Goal: Information Seeking & Learning: Learn about a topic

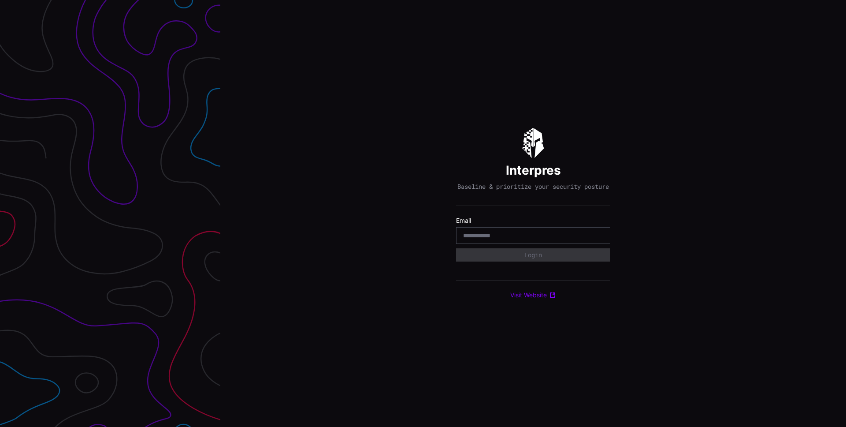
click at [555, 229] on section "Email" at bounding box center [533, 229] width 154 height 27
click at [549, 238] on input "email" at bounding box center [533, 235] width 140 height 8
type input "**********"
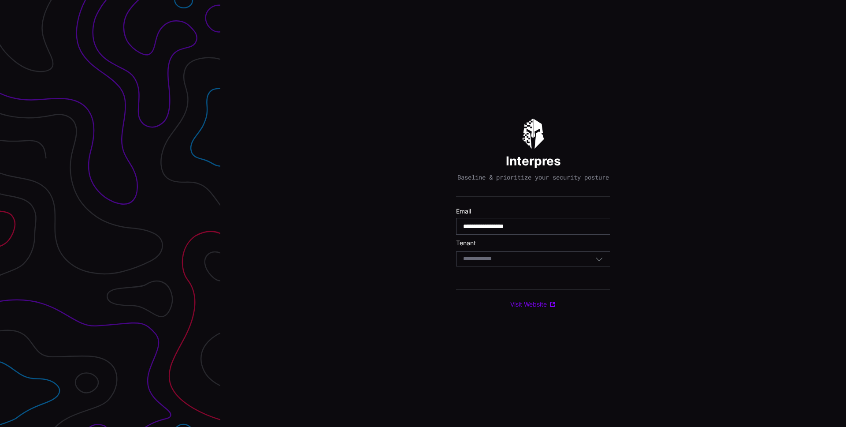
click at [525, 258] on div "Select Tenant" at bounding box center [529, 259] width 132 height 8
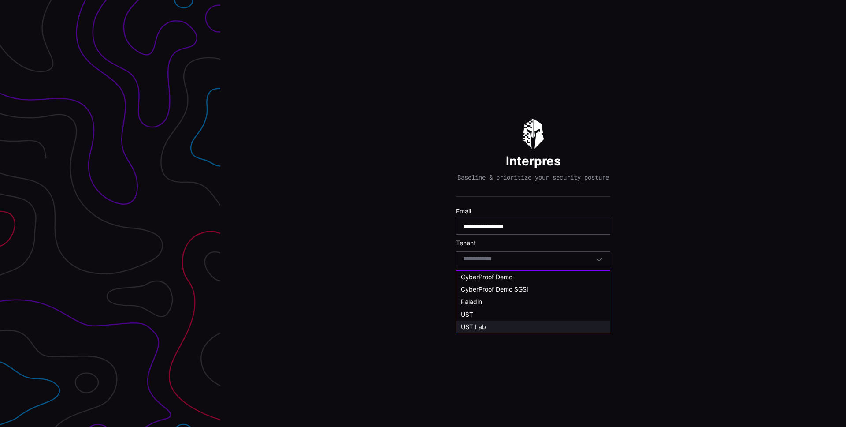
click at [496, 322] on div "UST Lab" at bounding box center [532, 326] width 153 height 12
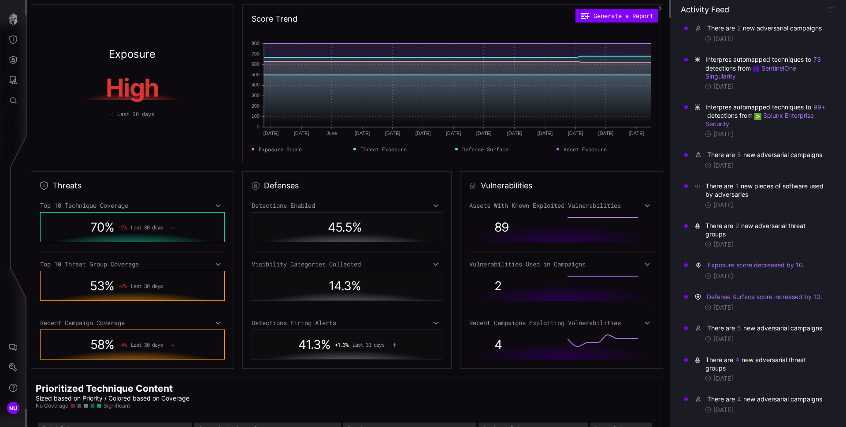
click at [660, 7] on icon "button" at bounding box center [660, 8] width 3 height 5
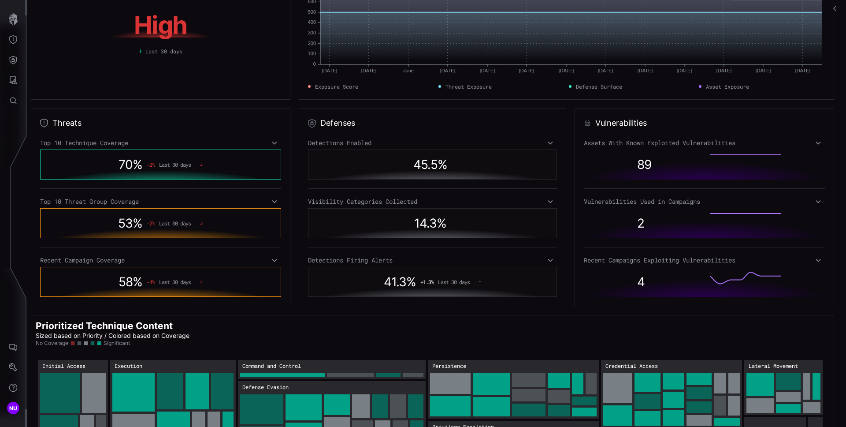
scroll to position [124, 0]
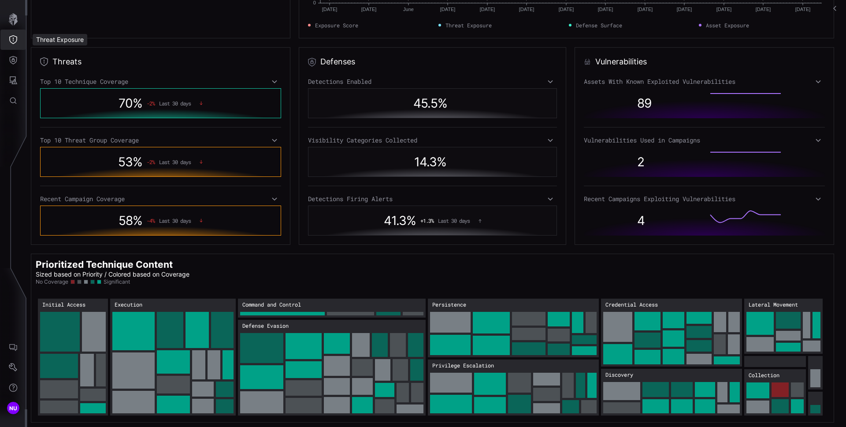
click at [15, 41] on icon "Threat Exposure" at bounding box center [13, 39] width 9 height 9
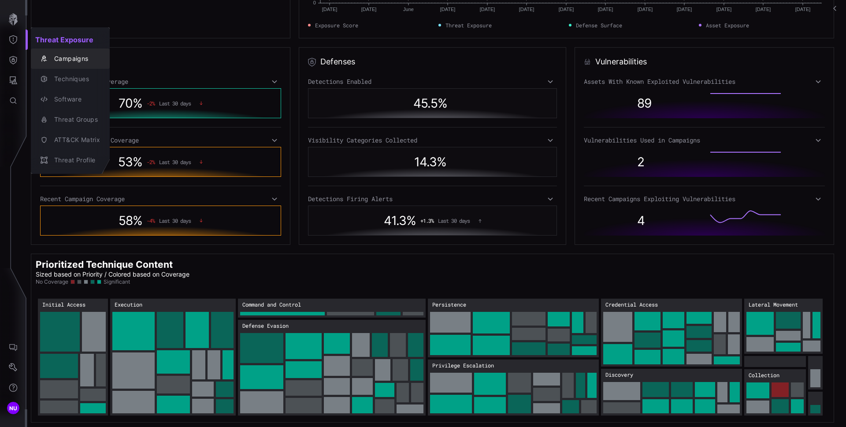
click at [64, 57] on div "Campaigns" at bounding box center [75, 58] width 50 height 11
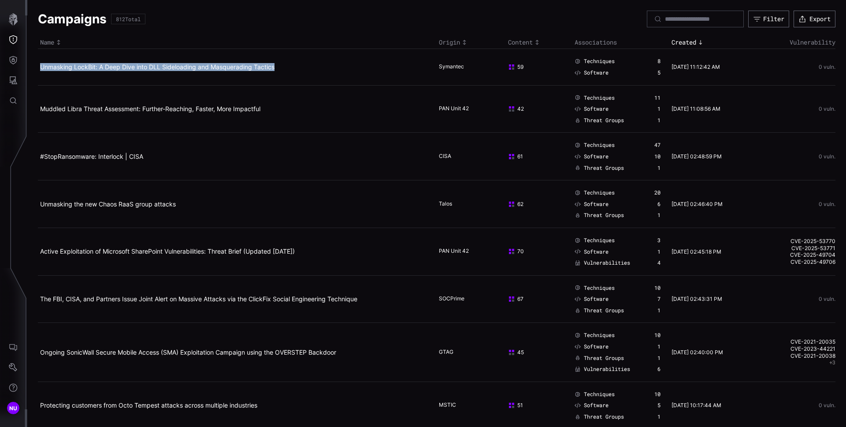
copy link "Unmasking LockBit: A Deep Dive into DLL Sideloading and Masquerading Tactics"
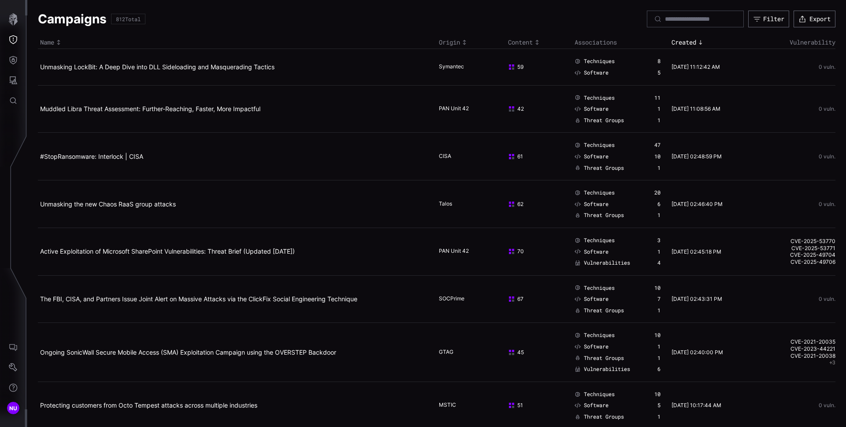
drag, startPoint x: 290, startPoint y: 71, endPoint x: 307, endPoint y: 72, distance: 16.7
click at [312, 68] on td "Unmasking LockBit: A Deep Dive into DLL Sideloading and Masquerading Tactics" at bounding box center [237, 67] width 399 height 36
copy link "Muddled Libra Threat Assessment: Further-Reaching, Faster, More Impactful"
drag, startPoint x: 301, startPoint y: 111, endPoint x: 40, endPoint y: 109, distance: 261.3
click at [40, 109] on h2 "Muddled Libra Threat Assessment: Further-Reaching, Faster, More Impactful" at bounding box center [234, 109] width 388 height 8
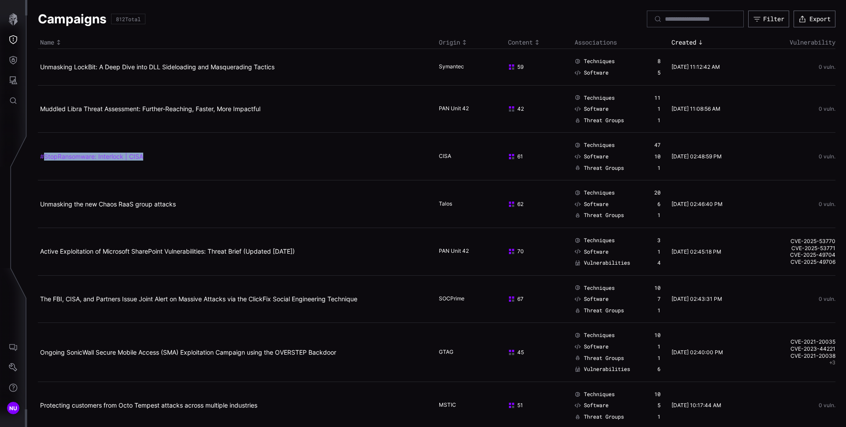
copy link "StopRansomware: Interlock | CISA"
drag, startPoint x: 148, startPoint y: 161, endPoint x: 37, endPoint y: 156, distance: 111.6
click at [41, 156] on td "#StopRansomware: Interlock | CISA" at bounding box center [237, 157] width 399 height 48
copy link "Active Exploitation of Microsoft SharePoint Vulnerabilities: Threat Brief (Upda…"
drag, startPoint x: 326, startPoint y: 254, endPoint x: 41, endPoint y: 252, distance: 284.7
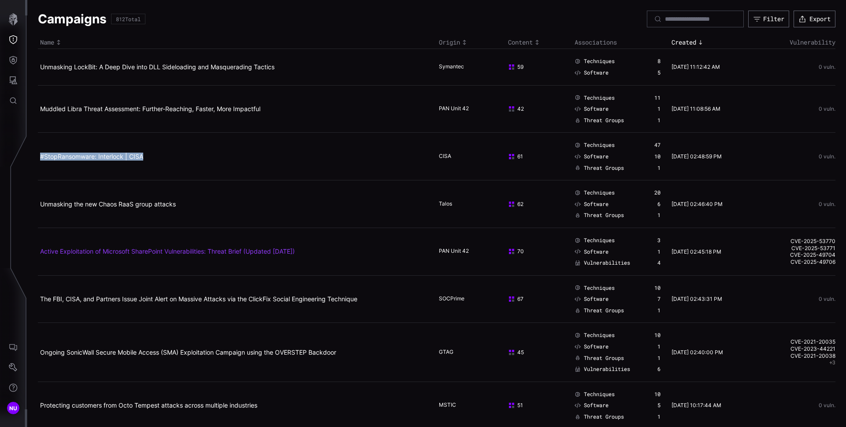
click at [41, 252] on h2 "Active Exploitation of Microsoft SharePoint Vulnerabilities: Threat Brief (Upda…" at bounding box center [234, 251] width 388 height 8
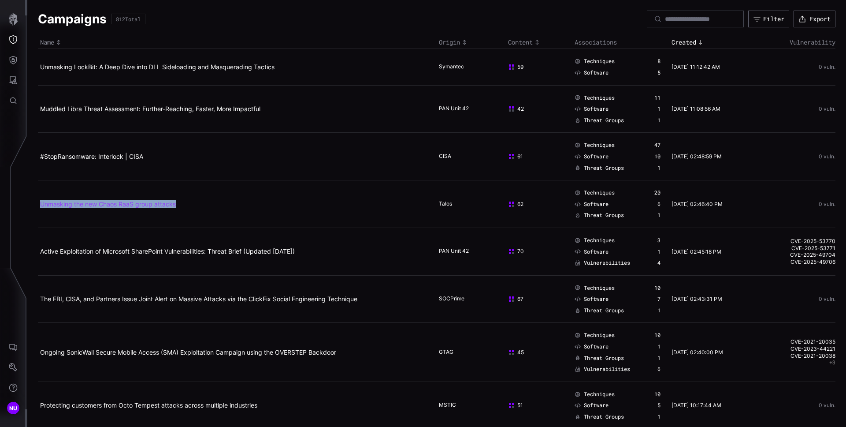
copy link "Unmasking the new Chaos RaaS group attacks"
drag, startPoint x: 197, startPoint y: 206, endPoint x: 276, endPoint y: 213, distance: 78.8
click at [276, 213] on td "Unmasking the new Chaos RaaS group attacks" at bounding box center [237, 204] width 399 height 48
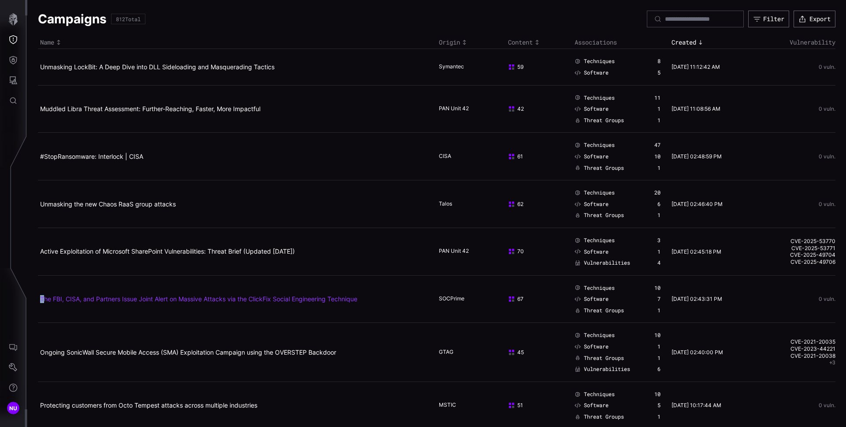
copy link "T"
drag, startPoint x: 378, startPoint y: 305, endPoint x: 40, endPoint y: 299, distance: 338.0
click at [40, 299] on td "The FBI, CISA, and Partners Issue Joint Alert on Massive Attacks via the ClickF…" at bounding box center [237, 299] width 399 height 48
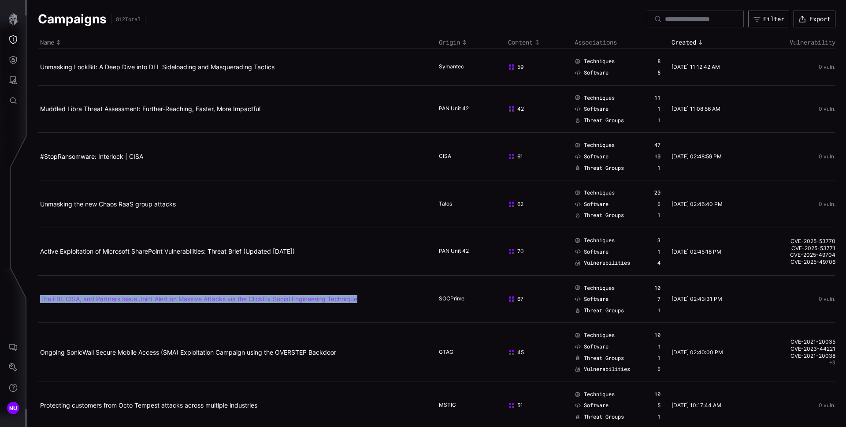
copy link "The FBI, CISA, and Partners Issue Joint Alert on Massive Attacks via the ClickF…"
drag, startPoint x: 346, startPoint y: 298, endPoint x: 40, endPoint y: 297, distance: 306.7
click at [40, 297] on td "The FBI, CISA, and Partners Issue Joint Alert on Massive Attacks via the ClickF…" at bounding box center [237, 299] width 399 height 48
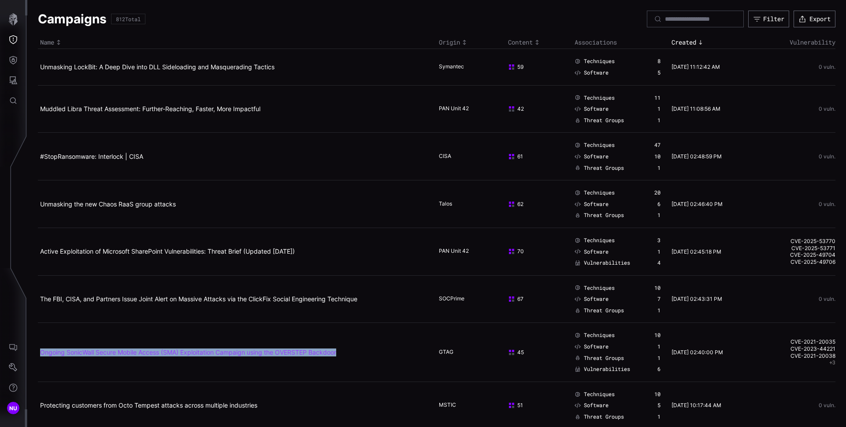
copy link "Ongoing SonicWall Secure Mobile Access (SMA) Exploitation Campaign using the OV…"
drag, startPoint x: 359, startPoint y: 357, endPoint x: 30, endPoint y: 345, distance: 329.4
click at [40, 350] on td "Ongoing SonicWall Secure Mobile Access (SMA) Exploitation Campaign using the OV…" at bounding box center [237, 352] width 399 height 59
copy time "08/07/25 11:12:42 AM"
drag, startPoint x: 738, startPoint y: 71, endPoint x: 668, endPoint y: 68, distance: 71.0
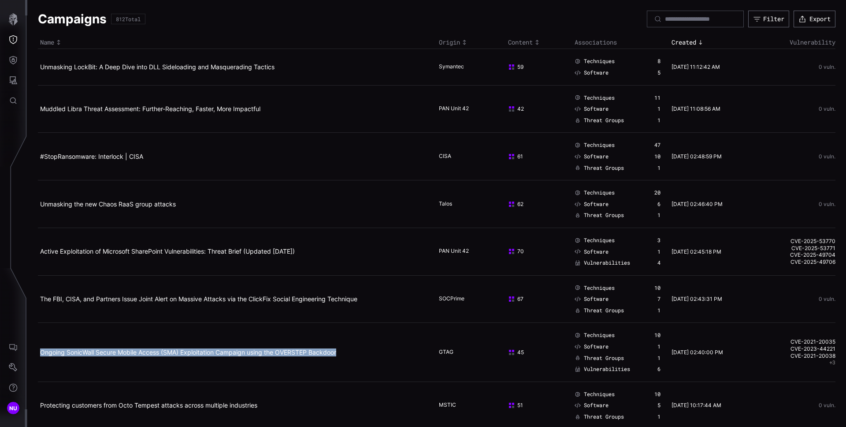
click at [669, 68] on td "08/07/25 11:12:42 AM" at bounding box center [710, 67] width 83 height 36
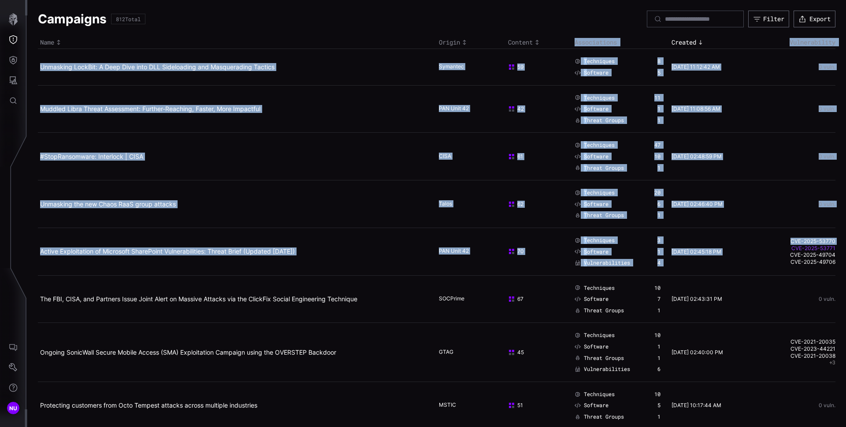
drag, startPoint x: 835, startPoint y: 263, endPoint x: 773, endPoint y: 250, distance: 63.1
click at [765, 241] on link "CVE-2025-53770" at bounding box center [794, 240] width 81 height 7
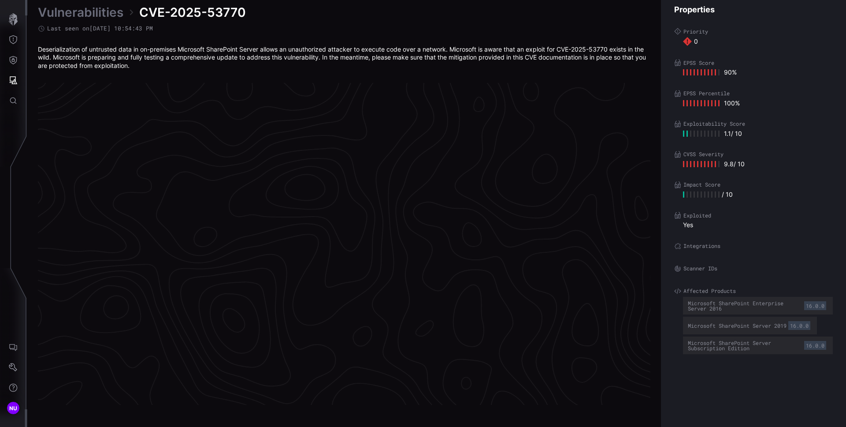
scroll to position [1825, 358]
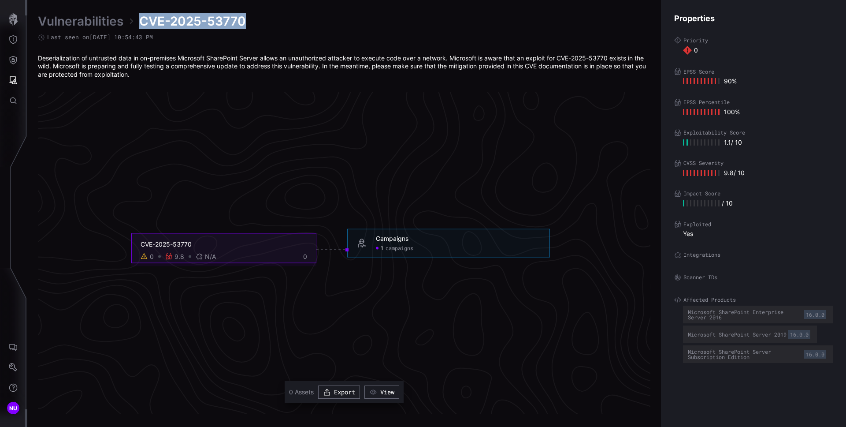
drag, startPoint x: 142, startPoint y: 17, endPoint x: 251, endPoint y: 26, distance: 109.2
click at [251, 26] on div "Vulnerabilities CVE-2025-53770" at bounding box center [344, 21] width 612 height 16
copy span "CVE-2025-53770"
click at [92, 21] on link "Vulnerabilities" at bounding box center [80, 21] width 85 height 16
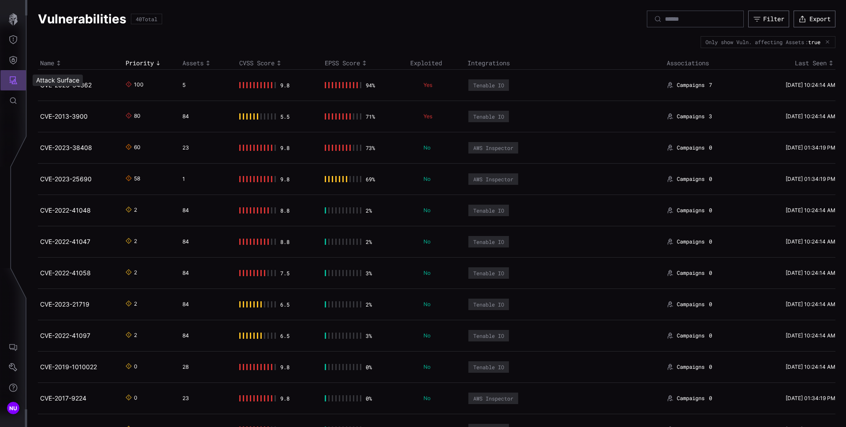
click at [18, 82] on button "Attack Surface" at bounding box center [13, 80] width 26 height 20
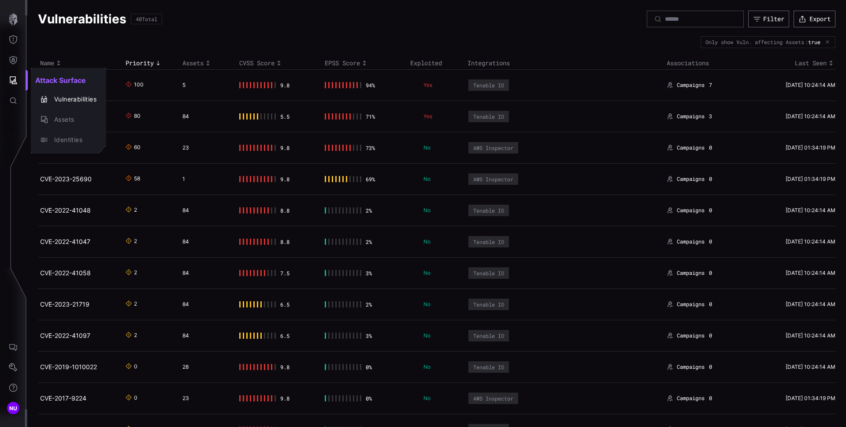
click at [256, 33] on div at bounding box center [423, 213] width 846 height 427
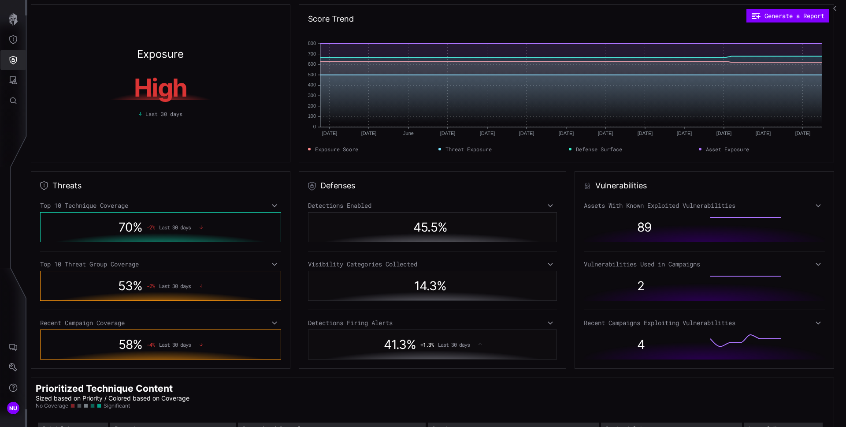
click at [16, 60] on icon "Defense Surface" at bounding box center [13, 60] width 9 height 9
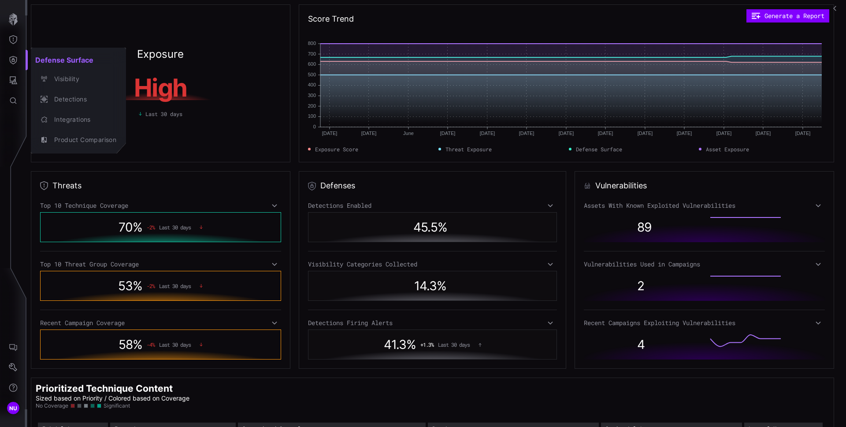
click at [14, 47] on div at bounding box center [423, 213] width 846 height 427
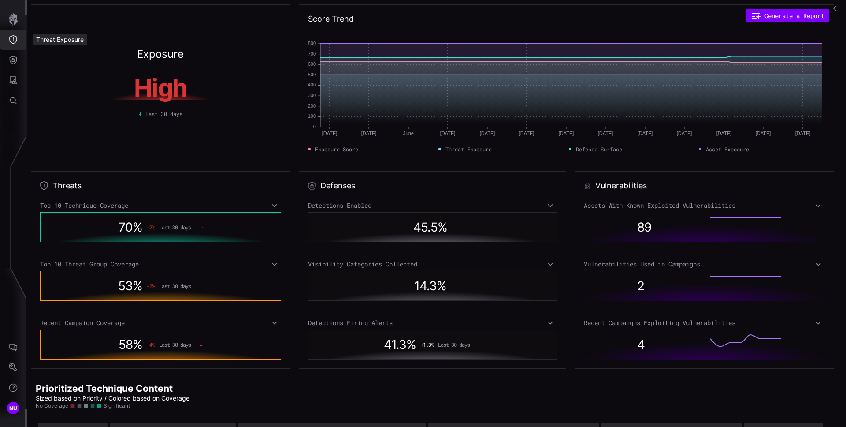
click at [15, 44] on button "Threat Exposure" at bounding box center [13, 40] width 26 height 20
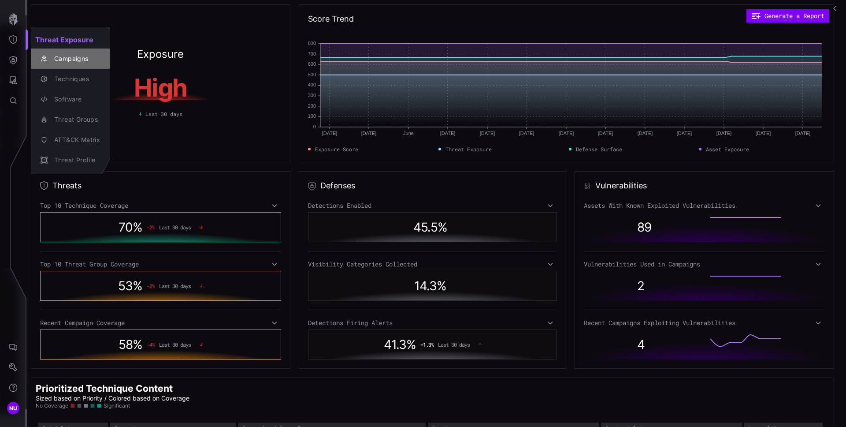
click at [71, 60] on div "Campaigns" at bounding box center [75, 58] width 50 height 11
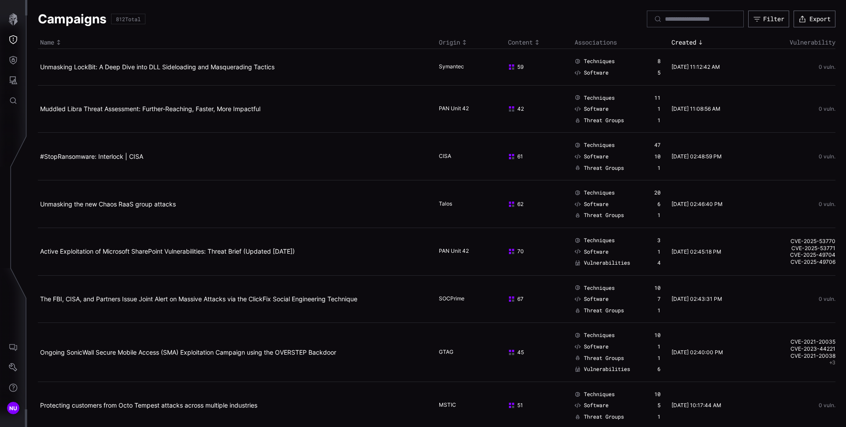
drag, startPoint x: 466, startPoint y: 250, endPoint x: 418, endPoint y: 249, distance: 47.6
click at [418, 249] on tr "Active Exploitation of Microsoft SharePoint Vulnerabilities: Threat Brief (Upda…" at bounding box center [437, 251] width 798 height 48
drag, startPoint x: 468, startPoint y: 68, endPoint x: 425, endPoint y: 66, distance: 43.2
click at [425, 66] on tr "Unmasking LockBit: A Deep Dive into DLL Sideloading and Masquerading Tactics Sy…" at bounding box center [437, 67] width 798 height 36
copy tr "Symantec"
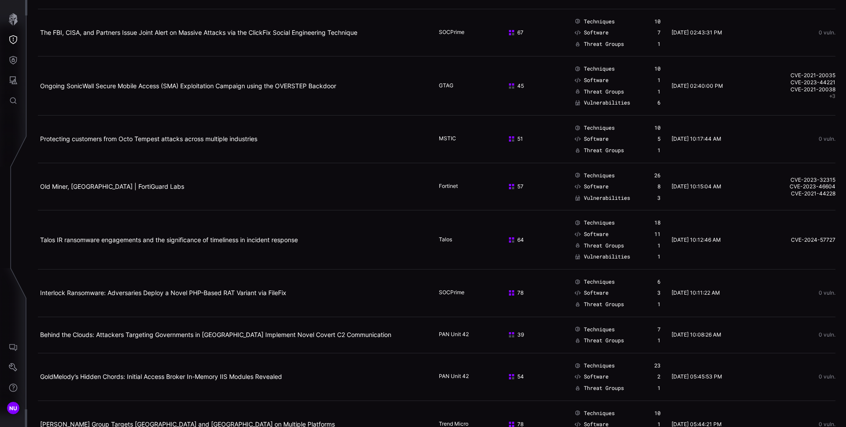
scroll to position [268, 0]
click at [829, 95] on button "+ 3" at bounding box center [832, 94] width 6 height 7
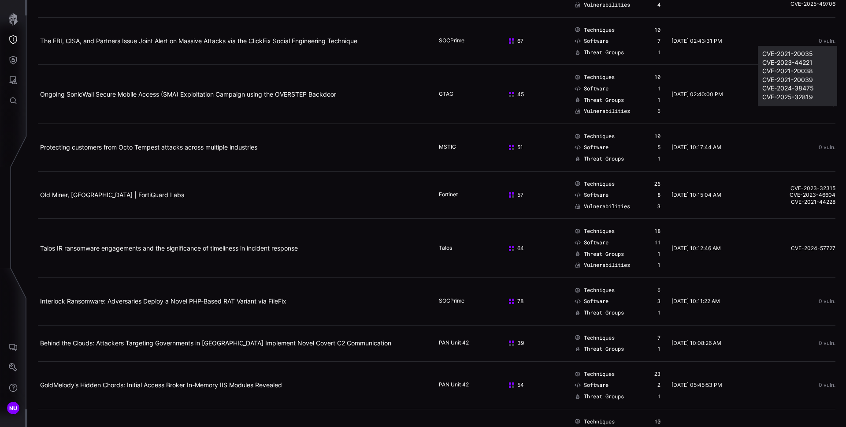
scroll to position [252, 0]
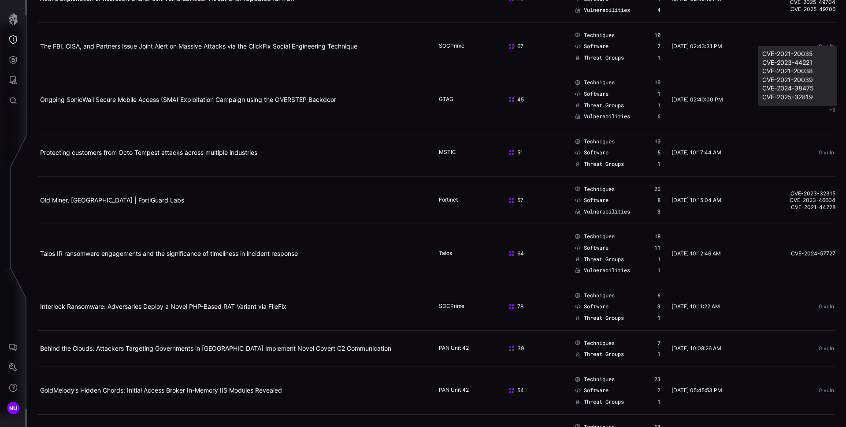
click at [754, 50] on td "0 vuln." at bounding box center [793, 46] width 83 height 48
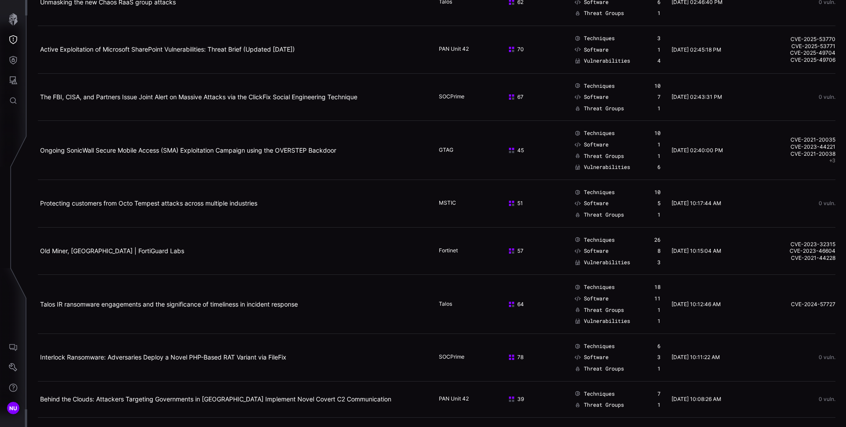
scroll to position [188, 0]
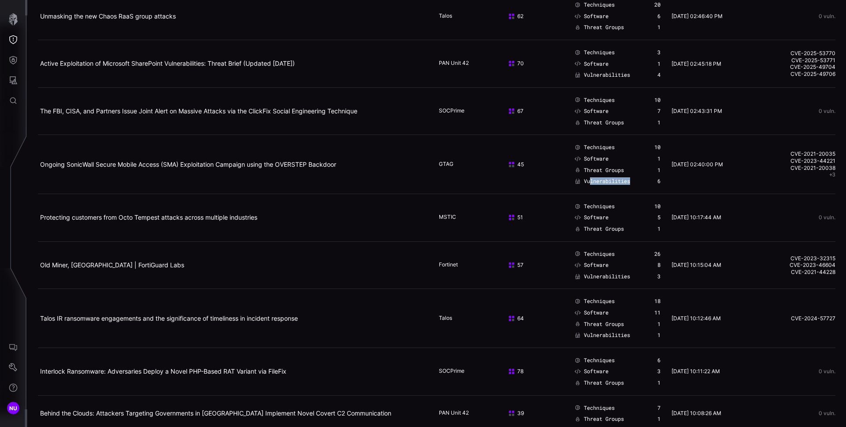
drag, startPoint x: 584, startPoint y: 184, endPoint x: 598, endPoint y: 171, distance: 20.0
click at [584, 184] on td "Techniques 10 Software 1 Threat Groups 1 Vulnerabilities 6" at bounding box center [620, 164] width 97 height 59
click at [675, 151] on td "[DATE] 02:40:00 PM" at bounding box center [710, 164] width 83 height 59
click at [593, 158] on span "Software" at bounding box center [596, 158] width 25 height 7
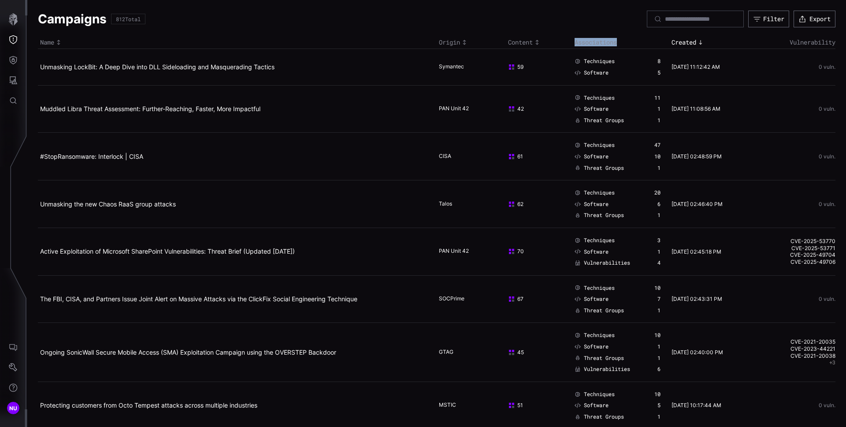
drag, startPoint x: 637, startPoint y: 42, endPoint x: 561, endPoint y: 45, distance: 75.9
click at [561, 45] on tr "Name Origin Content Associations Created Vulnerability" at bounding box center [437, 42] width 798 height 13
copy th "Associations"
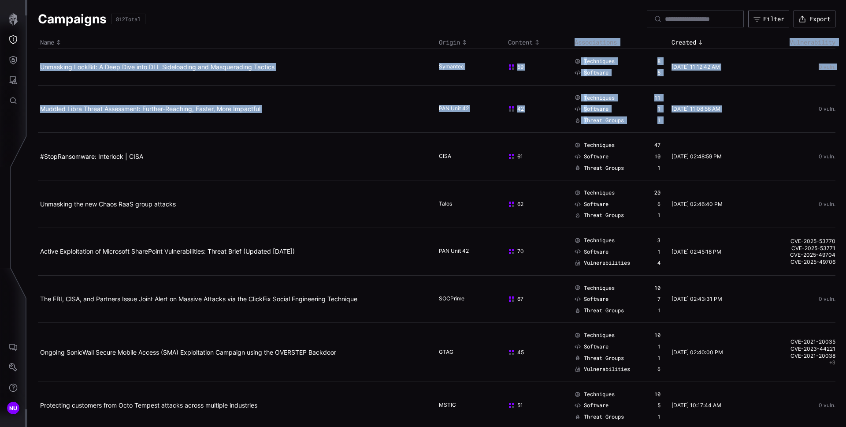
drag, startPoint x: 806, startPoint y: 107, endPoint x: 834, endPoint y: 109, distance: 28.3
click at [820, 109] on div "0 vuln." at bounding box center [794, 109] width 81 height 6
drag, startPoint x: 830, startPoint y: 109, endPoint x: 817, endPoint y: 108, distance: 12.8
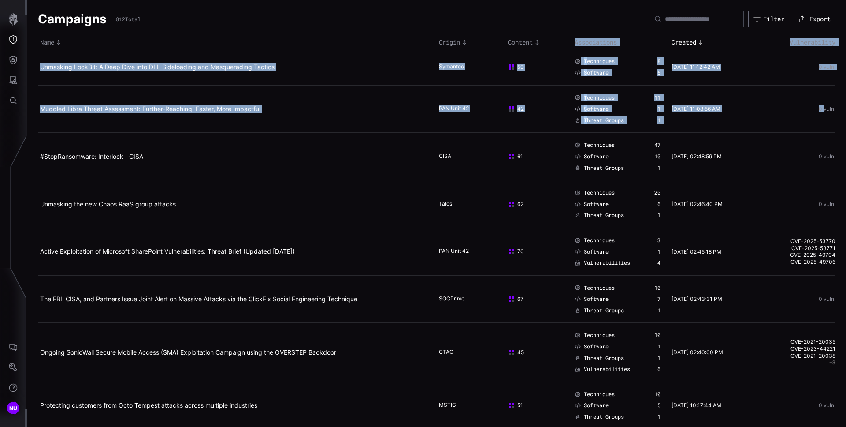
click at [819, 108] on div "0 vuln." at bounding box center [794, 109] width 81 height 6
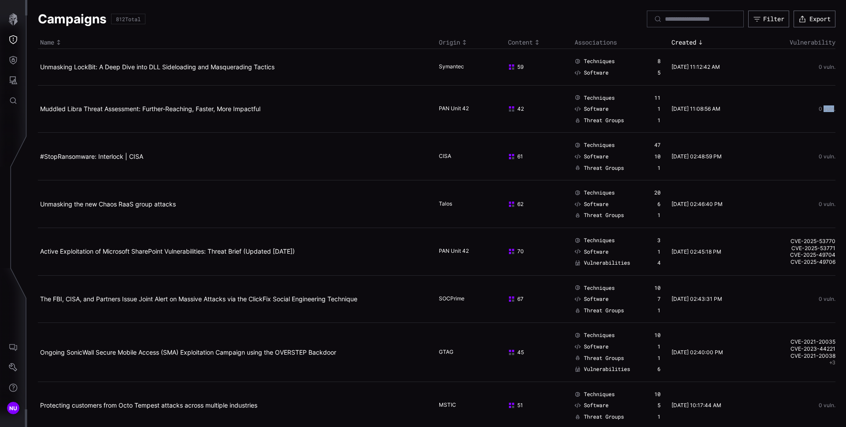
click at [819, 108] on div "0 vuln." at bounding box center [794, 109] width 81 height 6
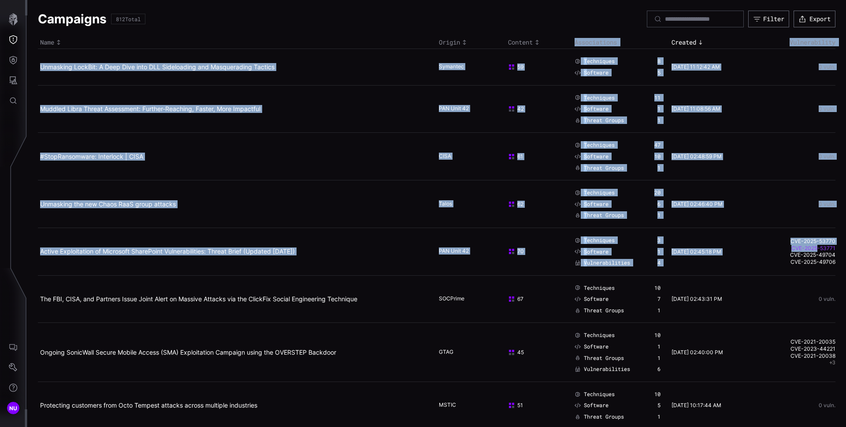
drag, startPoint x: 833, startPoint y: 253, endPoint x: 811, endPoint y: 249, distance: 22.0
drag, startPoint x: 833, startPoint y: 254, endPoint x: 802, endPoint y: 256, distance: 31.4
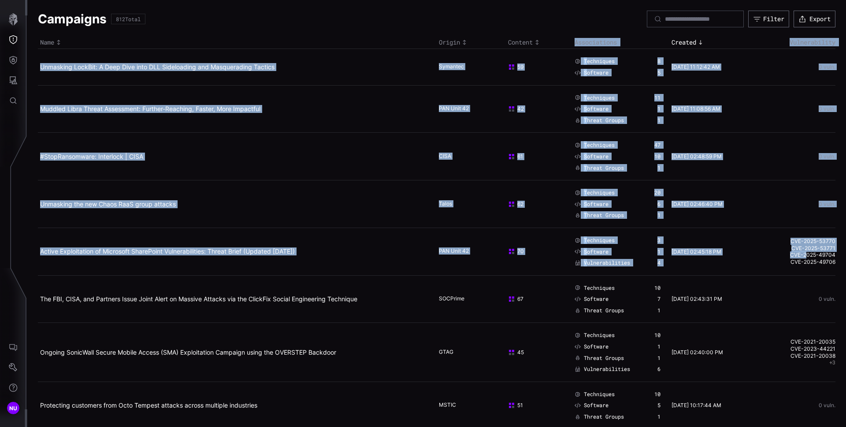
drag, startPoint x: 764, startPoint y: 255, endPoint x: 774, endPoint y: 254, distance: 10.2
click at [764, 255] on link "CVE-2025-49704" at bounding box center [794, 254] width 81 height 7
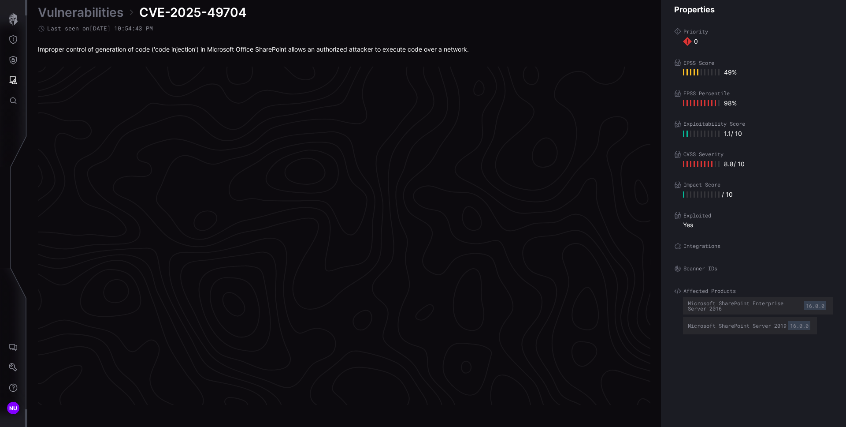
scroll to position [1817, 358]
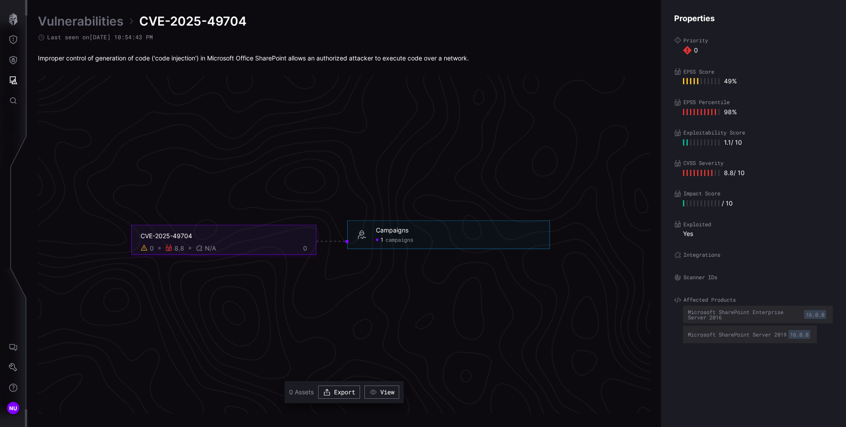
click at [215, 22] on span "CVE-2025-49704" at bounding box center [193, 21] width 108 height 16
copy div "CVE-2025-49704"
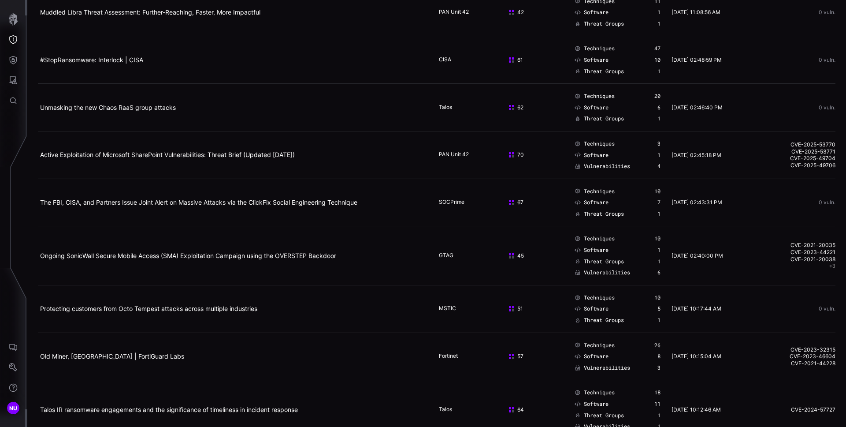
scroll to position [91, 0]
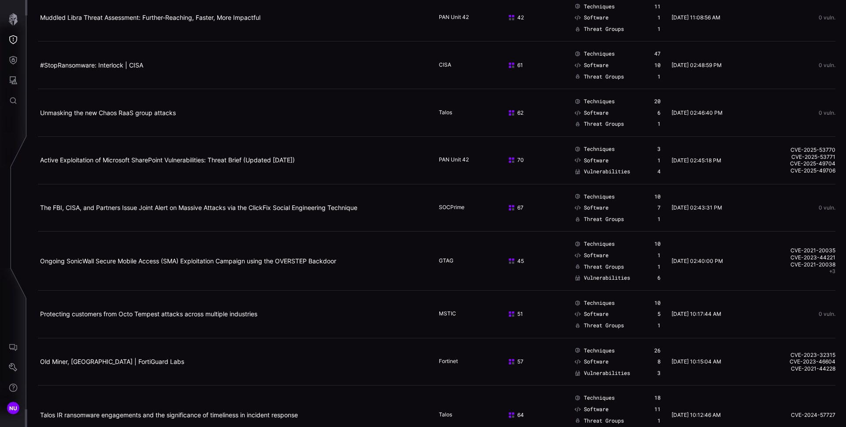
click at [829, 274] on button "+ 3" at bounding box center [832, 270] width 6 height 7
click at [790, 239] on link "CVE-2021-20039" at bounding box center [787, 240] width 51 height 7
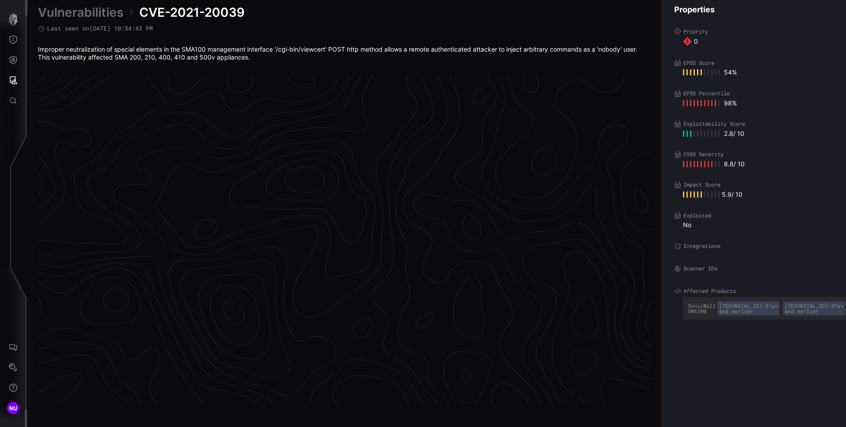
scroll to position [1821, 358]
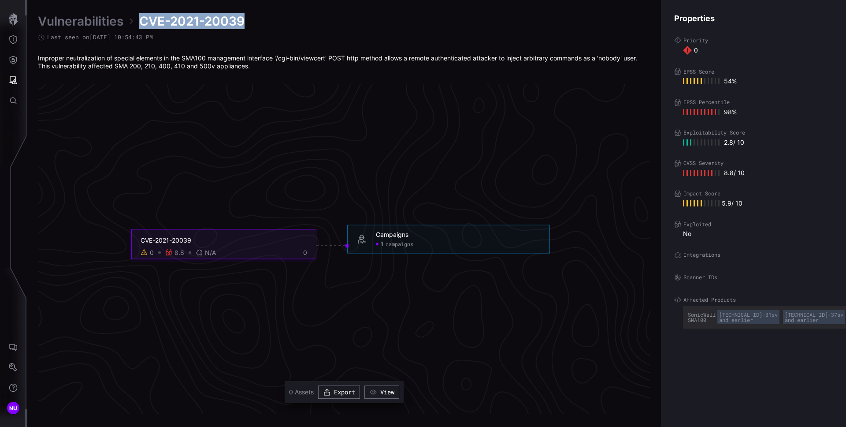
drag, startPoint x: 253, startPoint y: 24, endPoint x: 139, endPoint y: 14, distance: 115.0
click at [139, 14] on div "Vulnerabilities CVE-2021-20039" at bounding box center [344, 21] width 612 height 16
copy span "CVE-2021-20039"
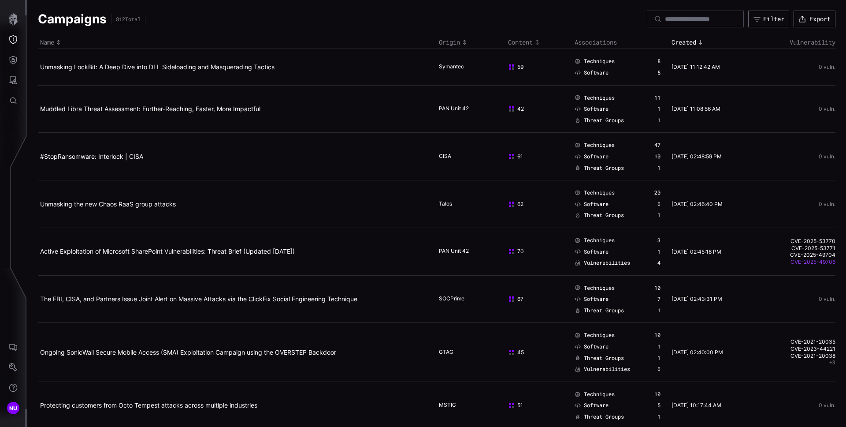
click at [824, 262] on link "CVE-2025-49706" at bounding box center [794, 261] width 81 height 7
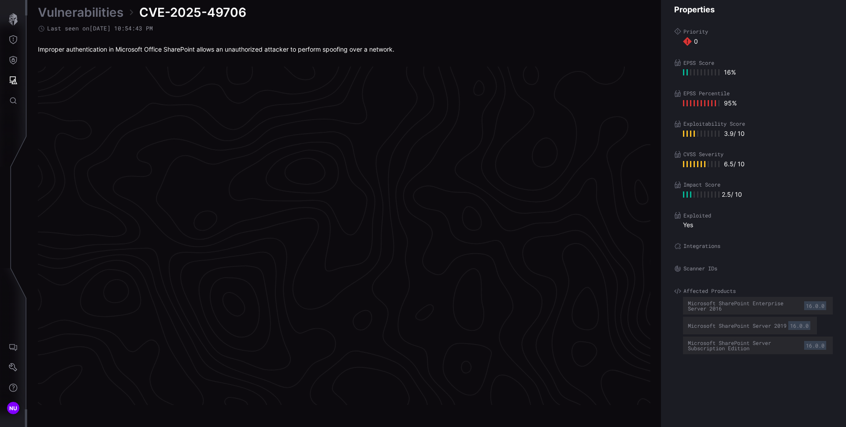
scroll to position [1817, 358]
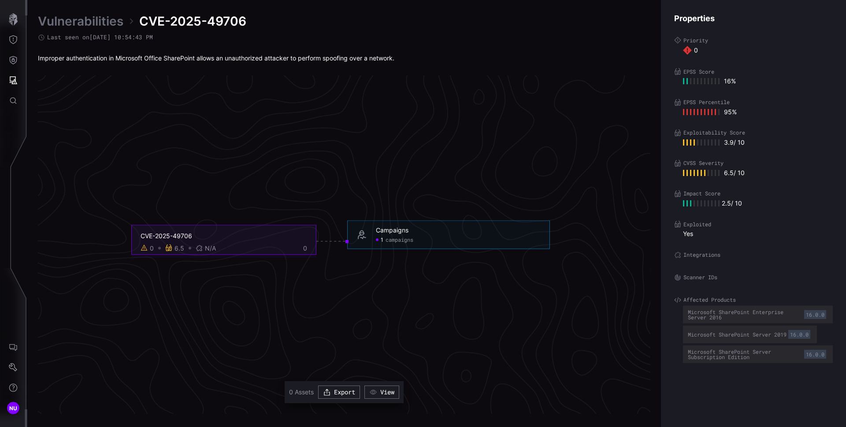
click at [236, 24] on span "CVE-2025-49706" at bounding box center [192, 21] width 107 height 16
copy div "CVE-2025-49706"
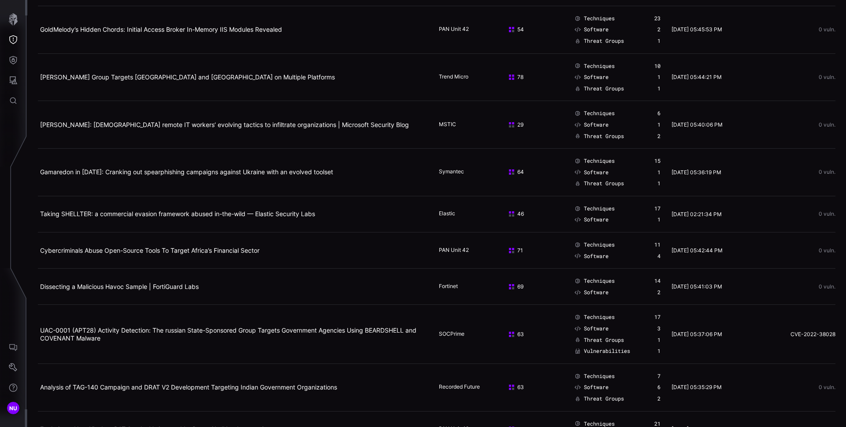
scroll to position [726, 0]
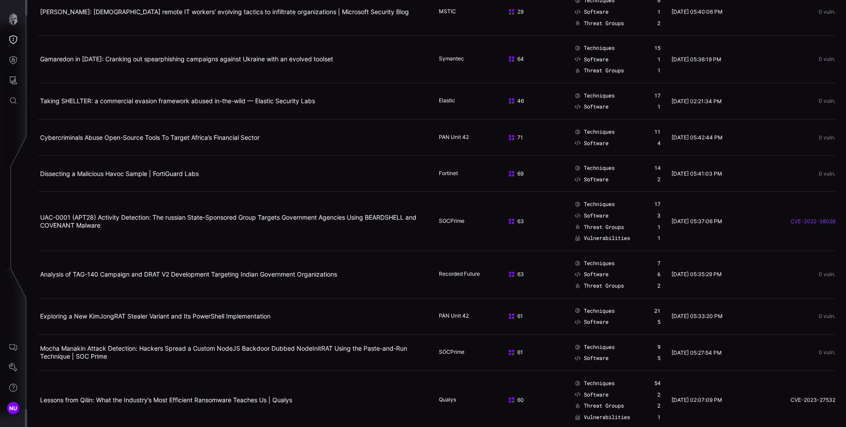
click at [807, 221] on link "CVE-2022-38028" at bounding box center [794, 221] width 81 height 7
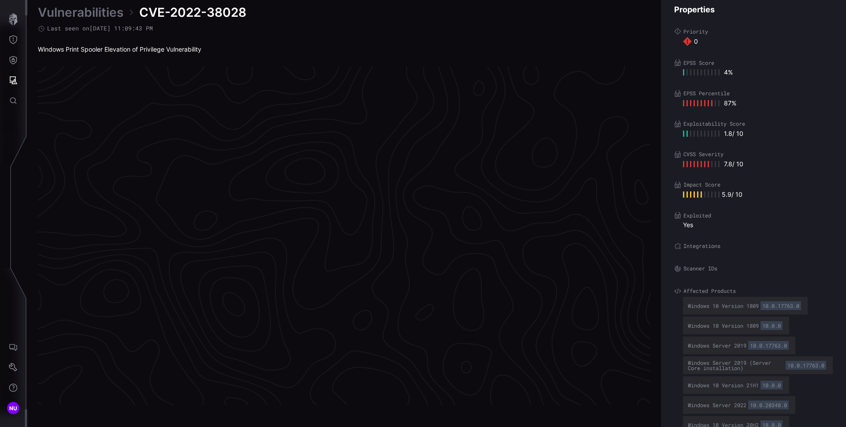
scroll to position [1817, 358]
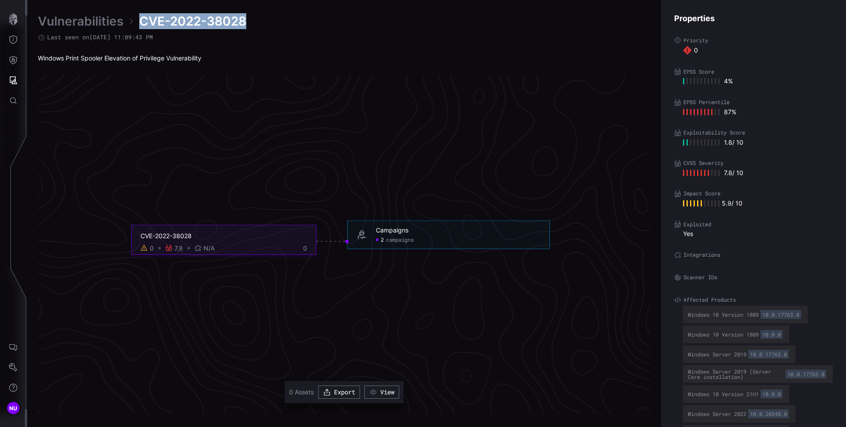
drag, startPoint x: 275, startPoint y: 19, endPoint x: 141, endPoint y: 15, distance: 133.6
click at [141, 15] on div "Vulnerabilities CVE-2022-38028" at bounding box center [344, 21] width 612 height 16
copy span "CVE-2022-38028"
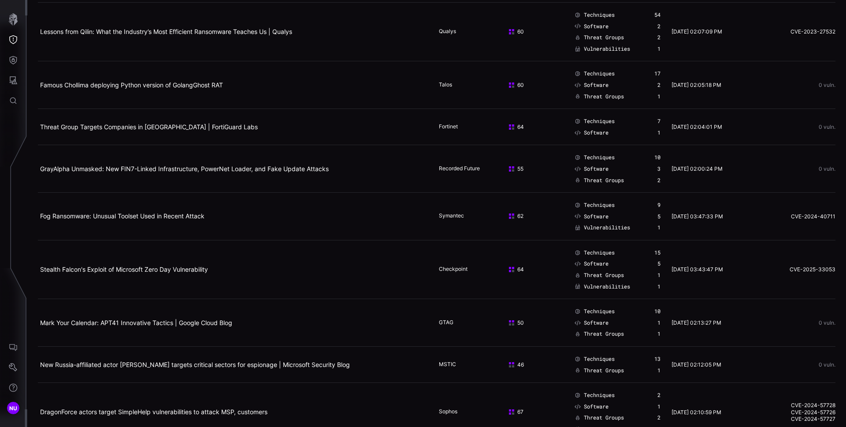
scroll to position [1297, 0]
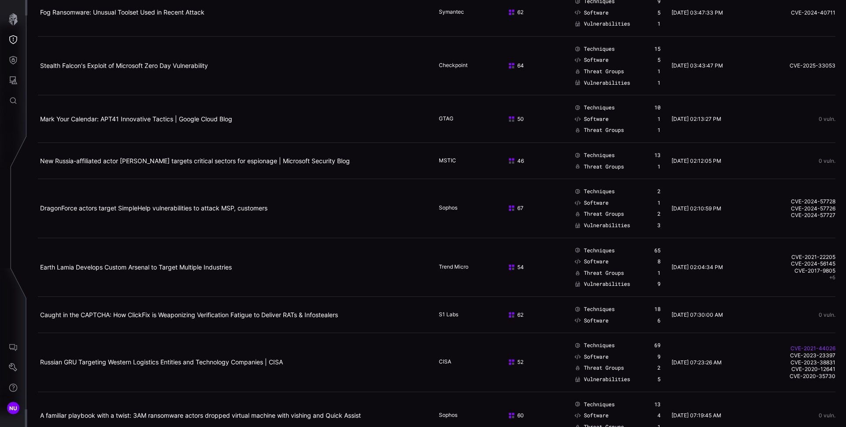
click at [804, 350] on link "CVE-2021-44026" at bounding box center [794, 348] width 81 height 7
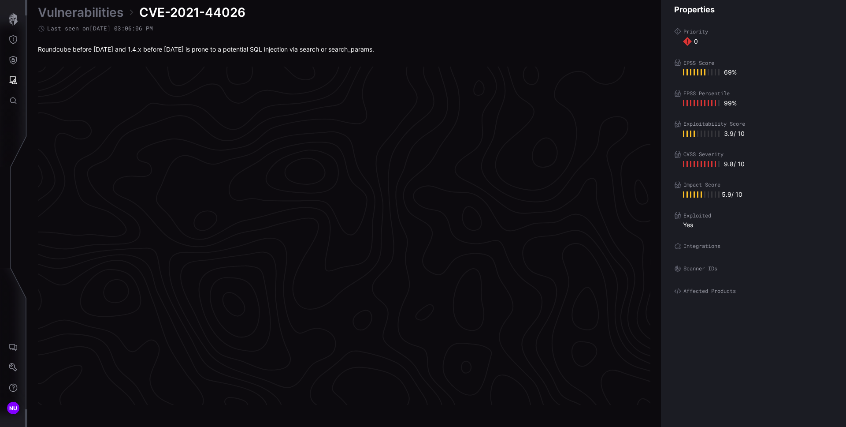
scroll to position [1817, 358]
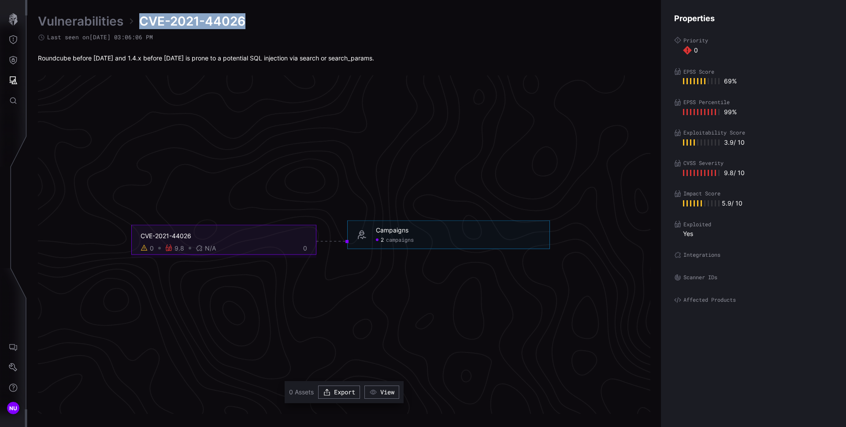
drag, startPoint x: 260, startPoint y: 22, endPoint x: 141, endPoint y: 21, distance: 118.5
click at [141, 21] on div "Vulnerabilities CVE-2021-44026" at bounding box center [344, 21] width 612 height 16
copy span "CVE-2021-44026"
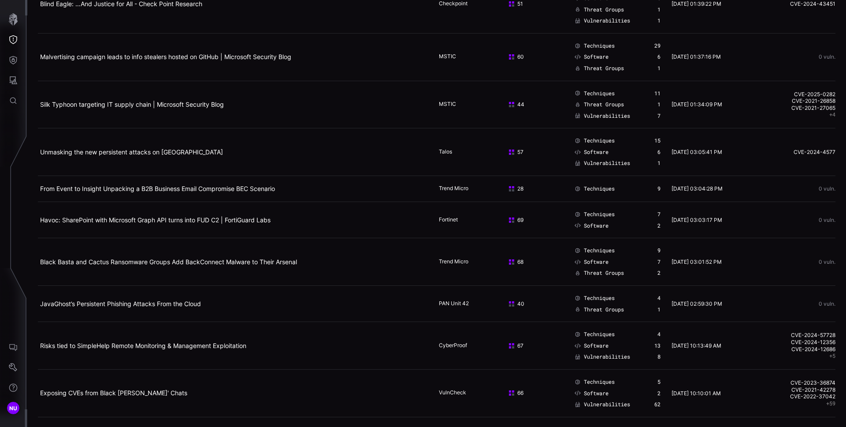
scroll to position [4066, 0]
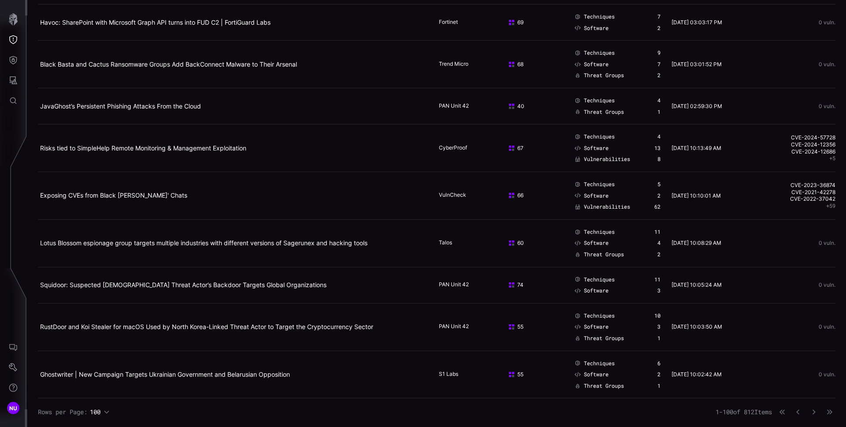
drag, startPoint x: 833, startPoint y: 199, endPoint x: 838, endPoint y: 200, distance: 5.5
drag, startPoint x: 832, startPoint y: 199, endPoint x: 837, endPoint y: 199, distance: 4.9
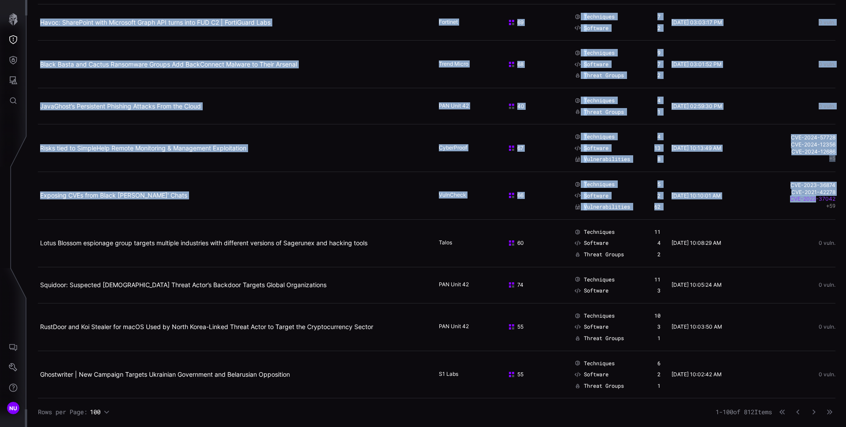
drag, startPoint x: 832, startPoint y: 197, endPoint x: 809, endPoint y: 197, distance: 23.4
drag, startPoint x: 831, startPoint y: 198, endPoint x: 787, endPoint y: 199, distance: 44.5
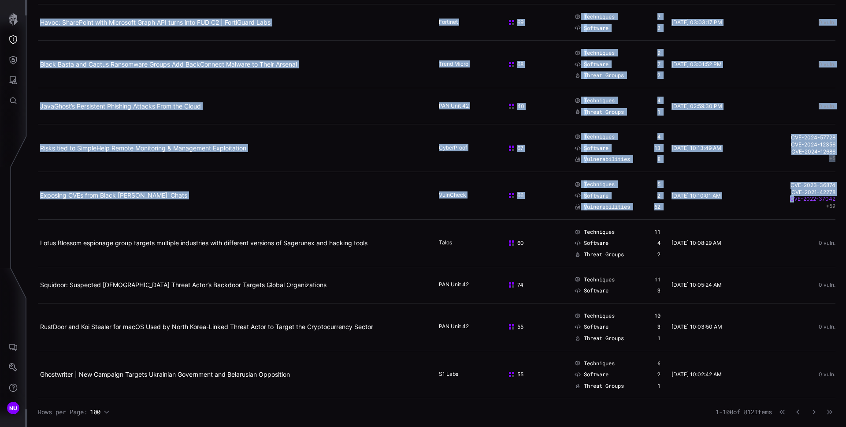
click at [769, 200] on link "CVE-2022-37042" at bounding box center [794, 198] width 81 height 7
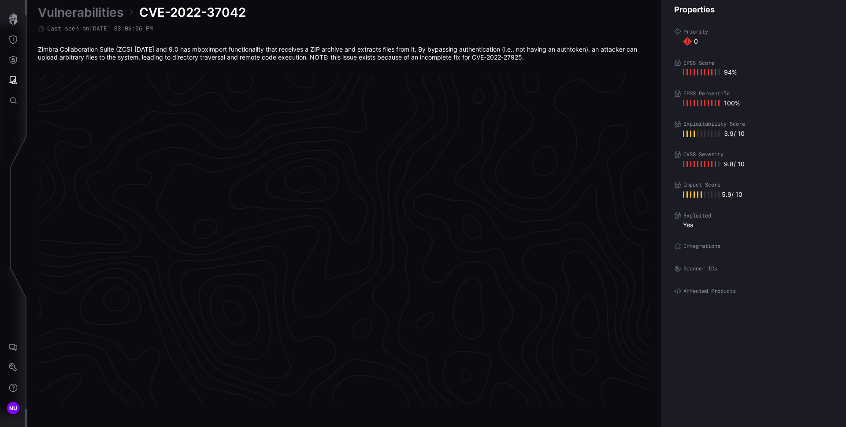
scroll to position [1821, 358]
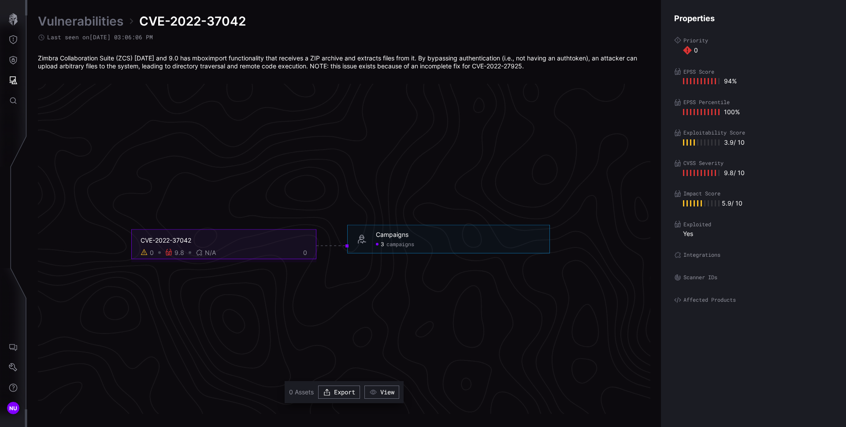
click at [223, 23] on span "CVE-2022-37042" at bounding box center [192, 21] width 107 height 16
copy div "CVE-2022-37042"
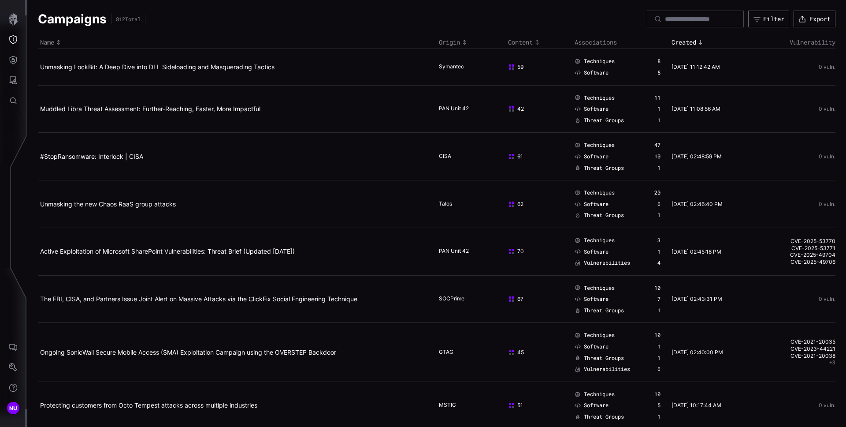
click at [449, 108] on div "PAN Unit 42" at bounding box center [461, 109] width 44 height 8
copy div "PAN Unit 42"
click at [439, 155] on div "CISA" at bounding box center [461, 156] width 44 height 8
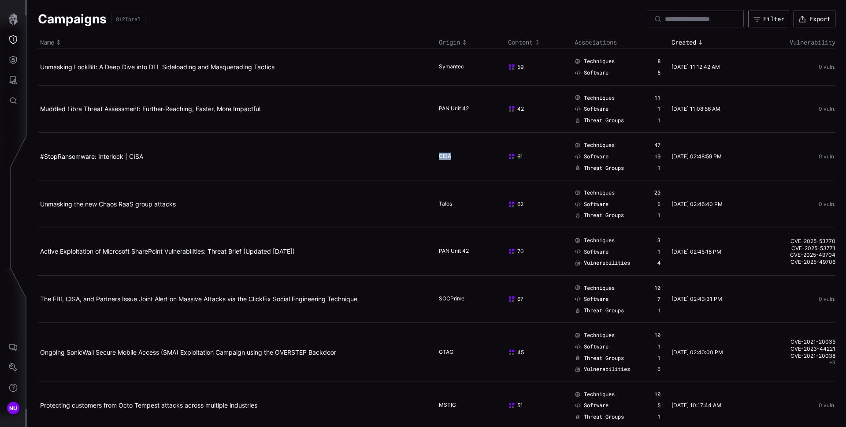
click at [439, 155] on div "CISA" at bounding box center [461, 156] width 44 height 8
copy div "CISA"
click at [442, 202] on div "Talos" at bounding box center [461, 204] width 44 height 8
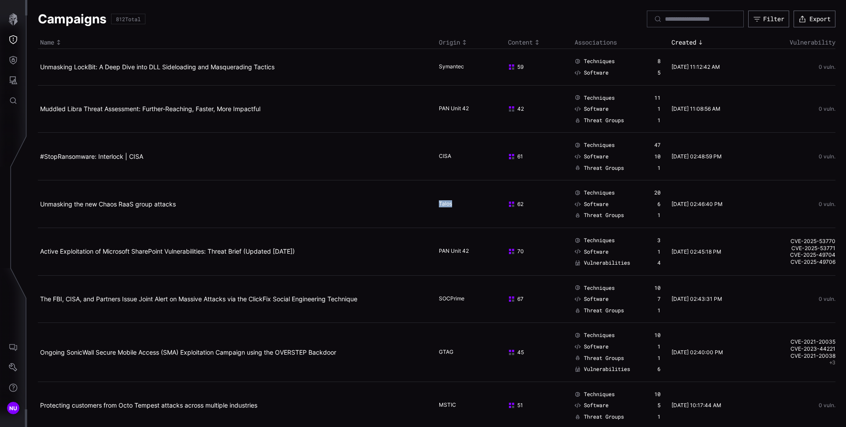
click at [442, 202] on div "Talos" at bounding box center [461, 204] width 44 height 8
click at [450, 297] on div "SOCPrime" at bounding box center [461, 299] width 44 height 8
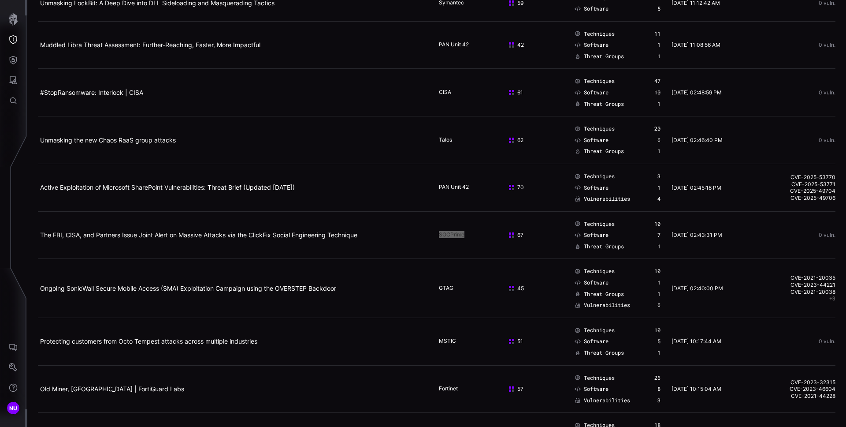
scroll to position [115, 0]
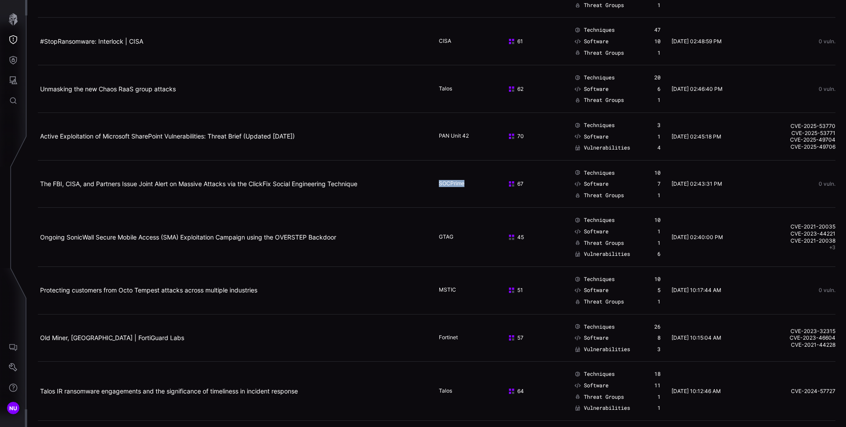
click at [443, 236] on div "GTAG" at bounding box center [461, 237] width 44 height 8
click at [447, 338] on div "Fortinet" at bounding box center [461, 338] width 44 height 8
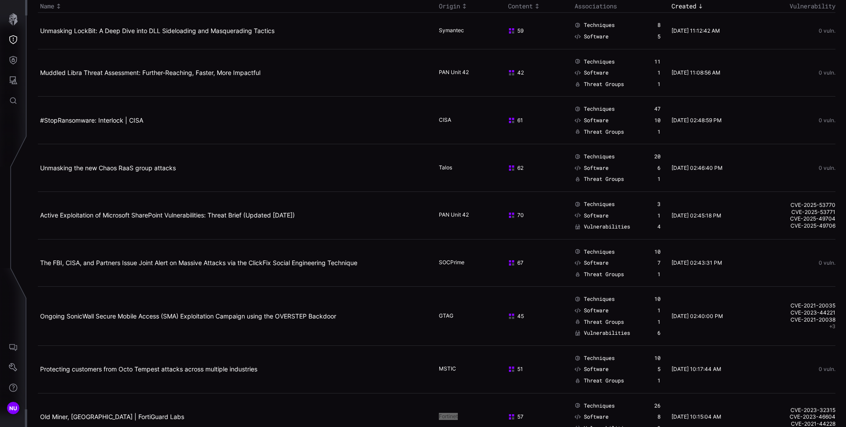
scroll to position [35, 0]
click at [586, 228] on span "Vulnerabilities" at bounding box center [607, 227] width 46 height 7
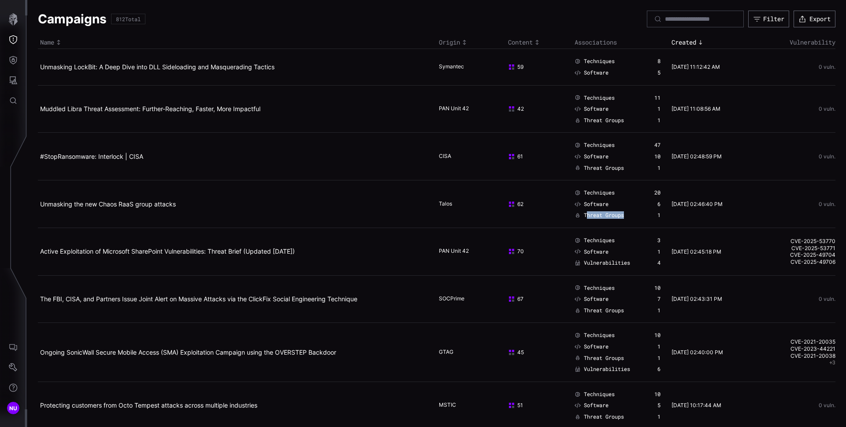
drag, startPoint x: 630, startPoint y: 216, endPoint x: 581, endPoint y: 215, distance: 48.9
click at [581, 215] on div "Threat Groups 1" at bounding box center [618, 215] width 86 height 7
click at [222, 71] on td "Unmasking LockBit: A Deep Dive into DLL Sideloading and Masquerading Tactics" at bounding box center [237, 65] width 399 height 36
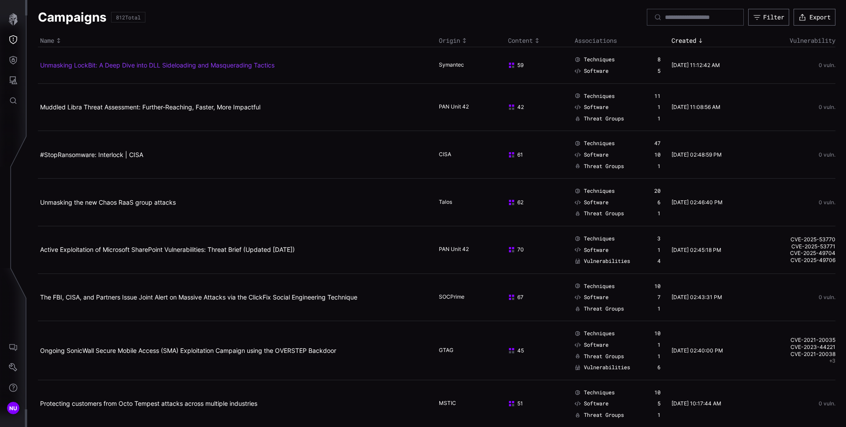
click at [221, 65] on link "Unmasking LockBit: A Deep Dive into DLL Sideloading and Masquerading Tactics" at bounding box center [157, 64] width 234 height 7
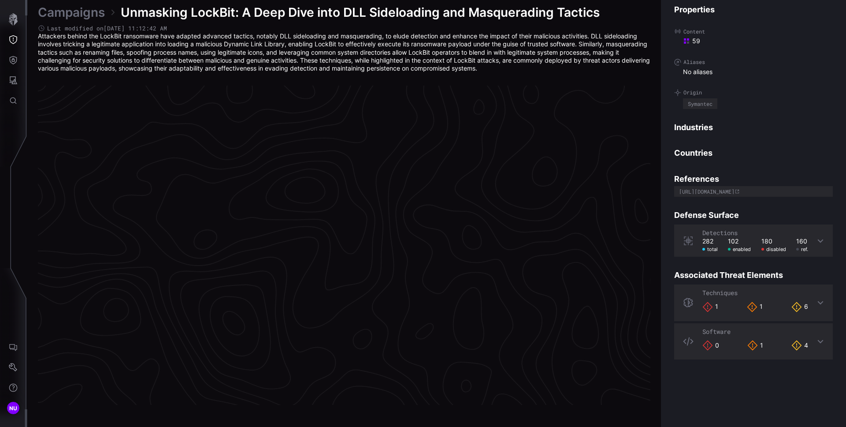
scroll to position [1827, 358]
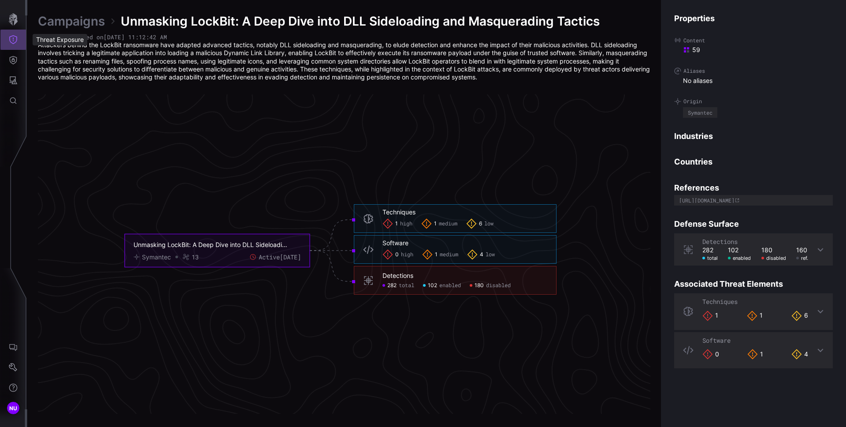
click at [14, 39] on icon "Threat Exposure" at bounding box center [13, 39] width 9 height 9
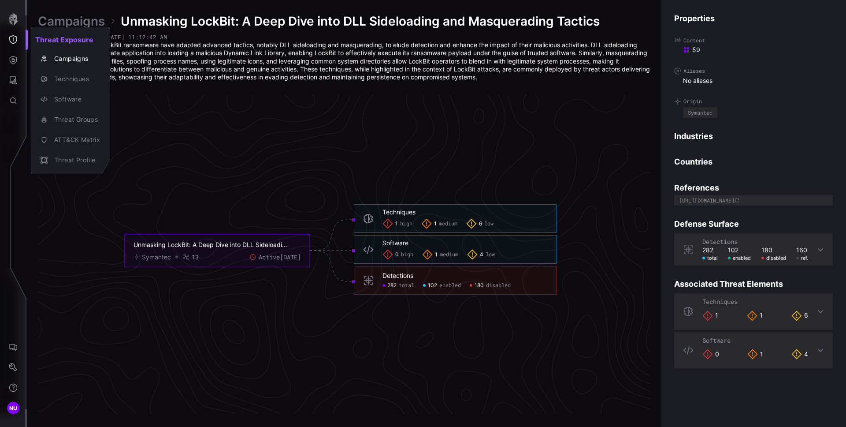
click at [302, 171] on div at bounding box center [423, 213] width 846 height 427
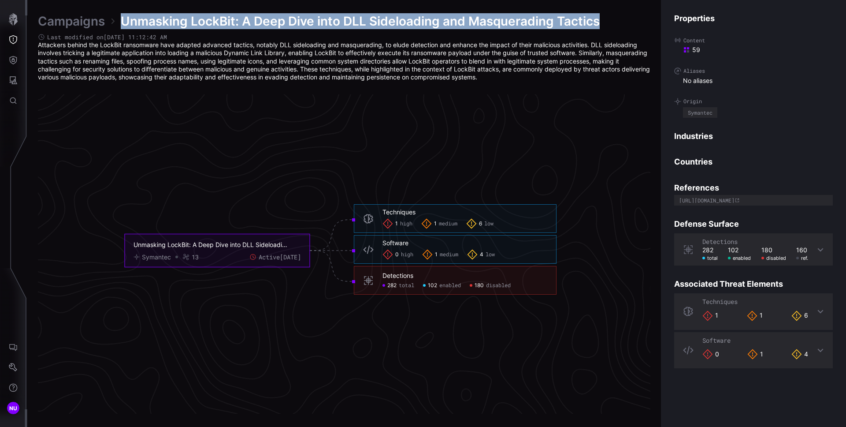
drag, startPoint x: 121, startPoint y: 22, endPoint x: 602, endPoint y: 23, distance: 481.2
click at [602, 23] on div "Campaigns Unmasking LockBit: A Deep Dive into DLL Sideloading and Masquerading …" at bounding box center [344, 21] width 612 height 16
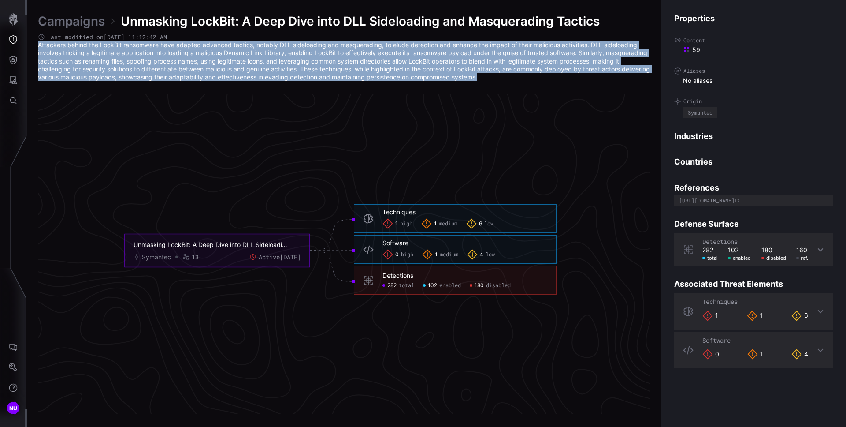
drag, startPoint x: 551, startPoint y: 84, endPoint x: 36, endPoint y: 42, distance: 516.3
click at [36, 42] on div "Campaigns Unmasking LockBit: A Deep Dive into DLL Sideloading and Masquerading …" at bounding box center [436, 213] width 819 height 427
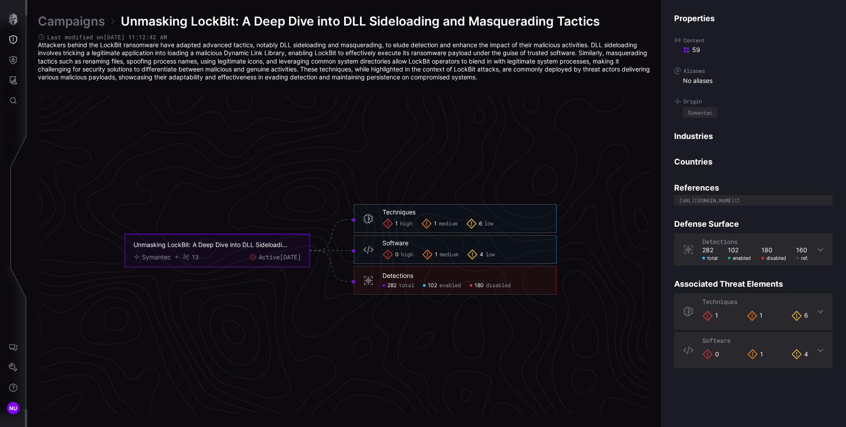
click at [408, 223] on span "high" at bounding box center [406, 223] width 12 height 7
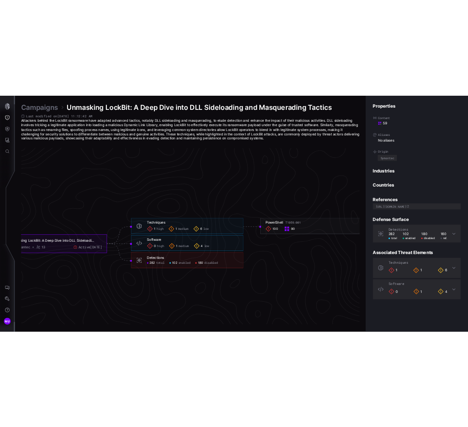
scroll to position [1848, 358]
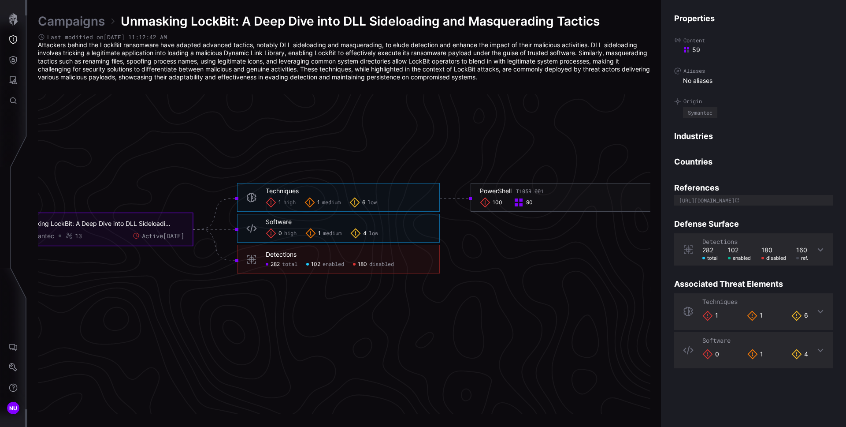
click at [735, 198] on div "[URL][DOMAIN_NAME]" at bounding box center [707, 199] width 56 height 5
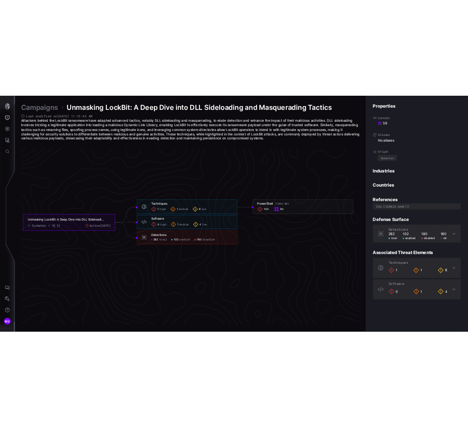
scroll to position [1827, 358]
